Goal: Information Seeking & Learning: Understand process/instructions

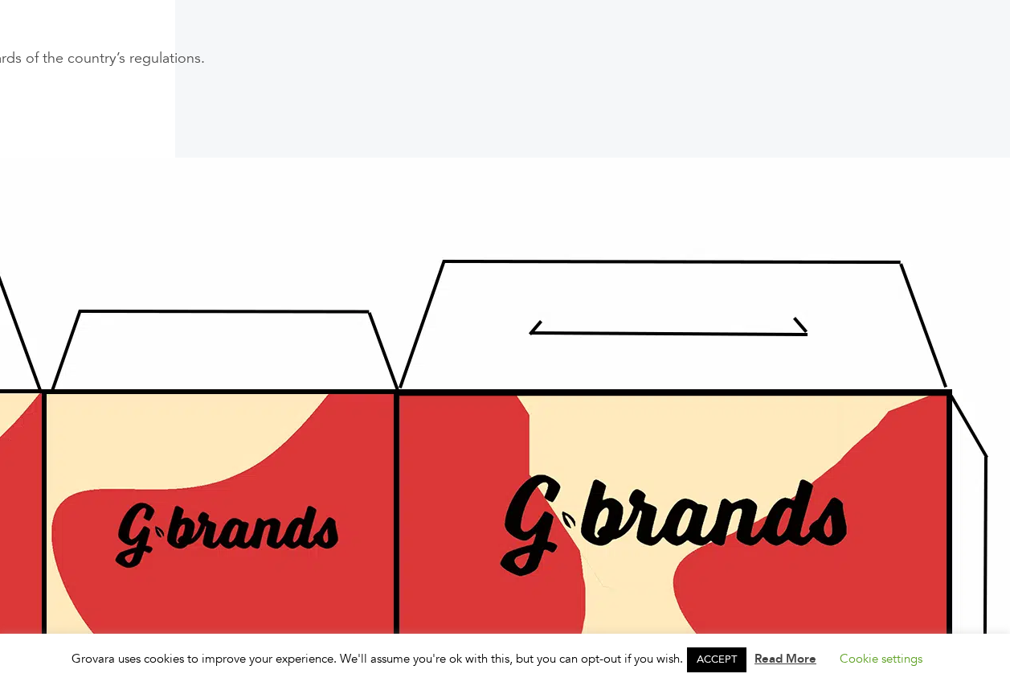
scroll to position [723, 835]
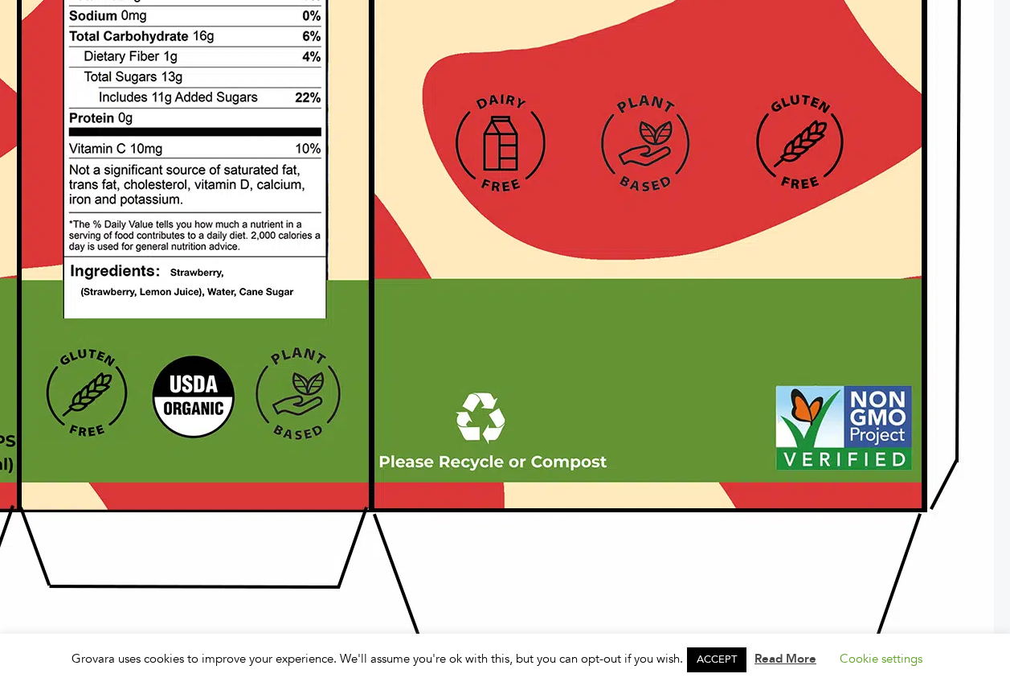
scroll to position [1608, 860]
